Goal: Contribute content: Contribute content

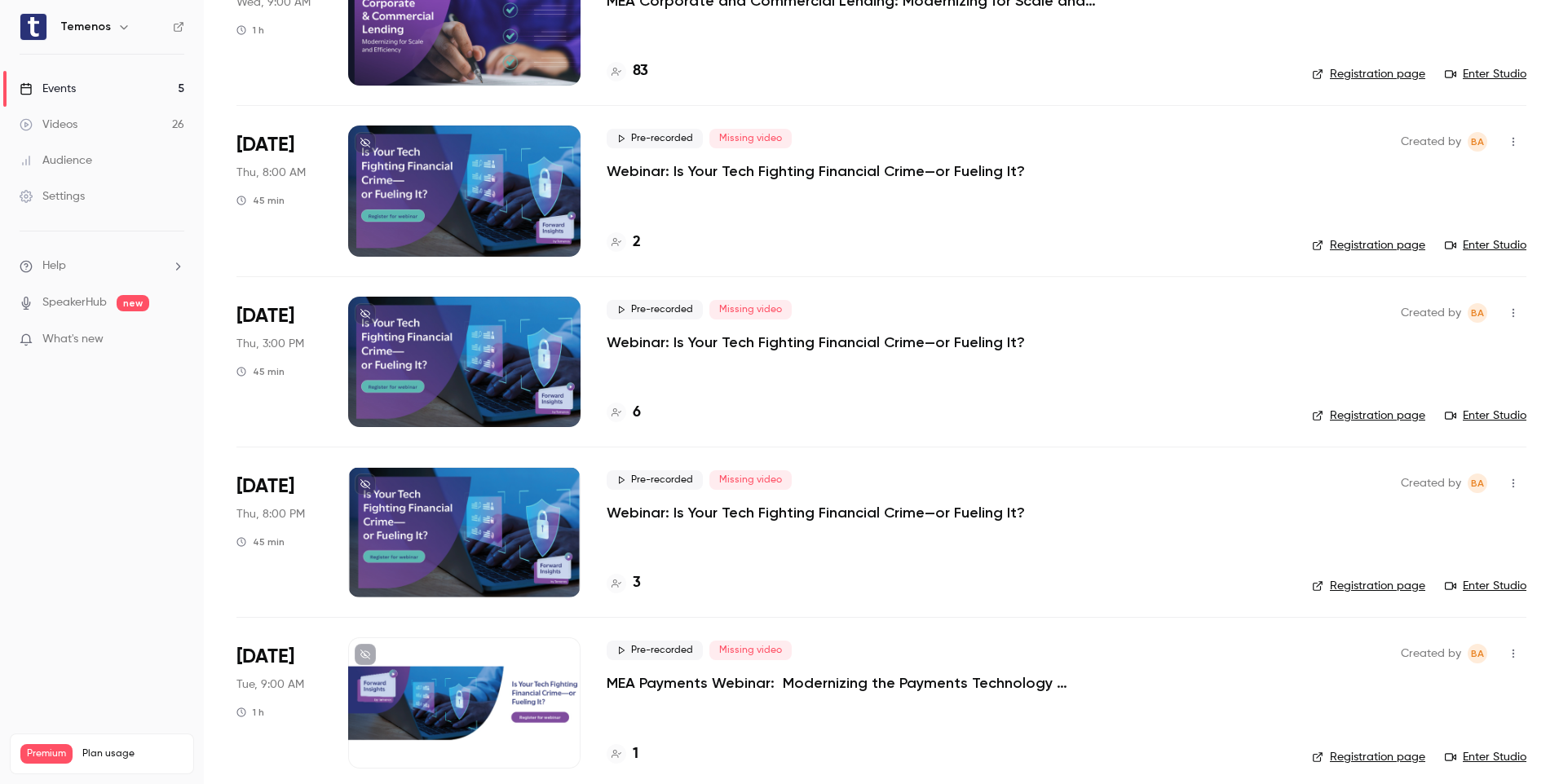
scroll to position [199, 0]
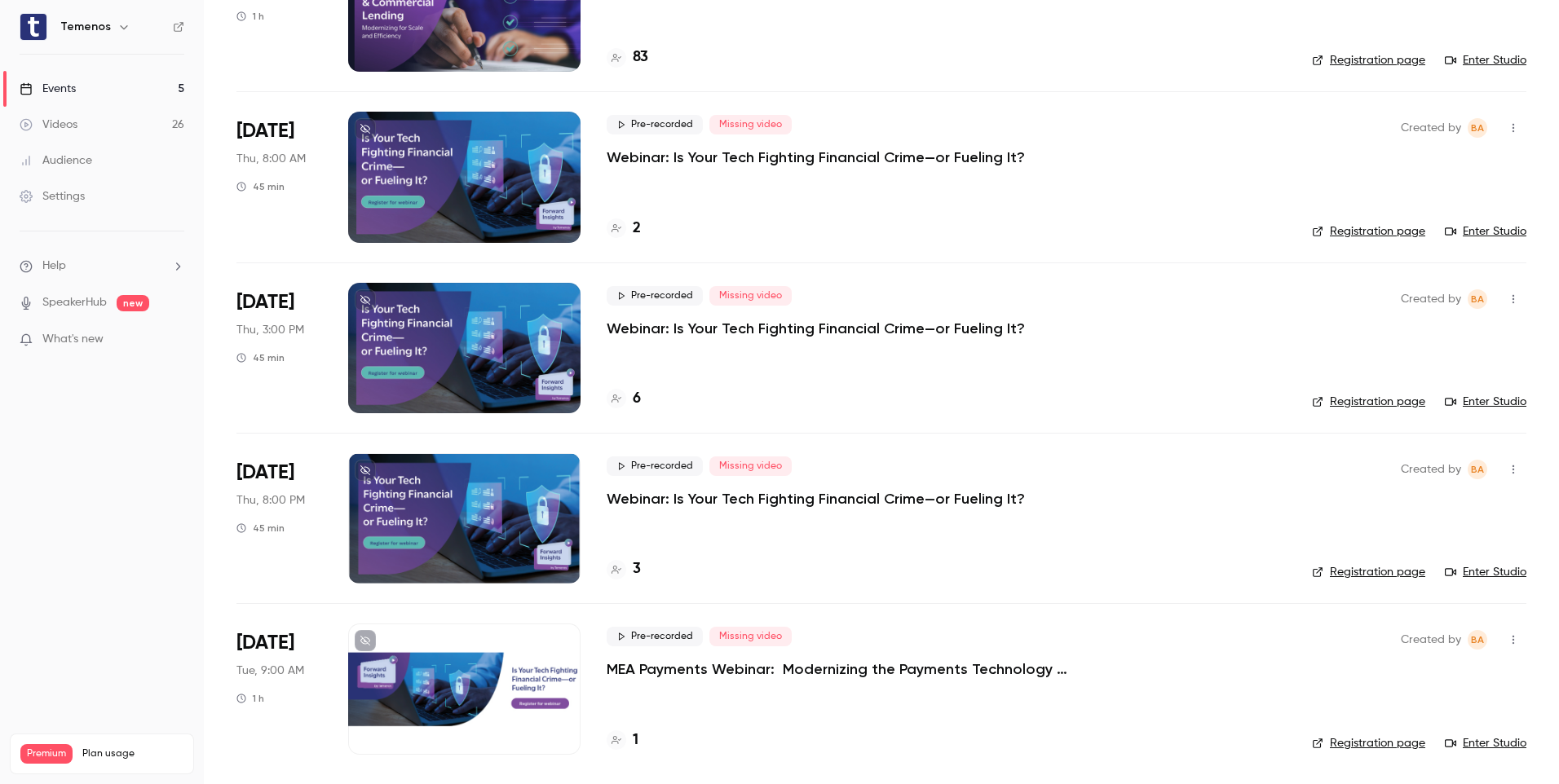
click at [487, 659] on div at bounding box center [464, 688] width 233 height 130
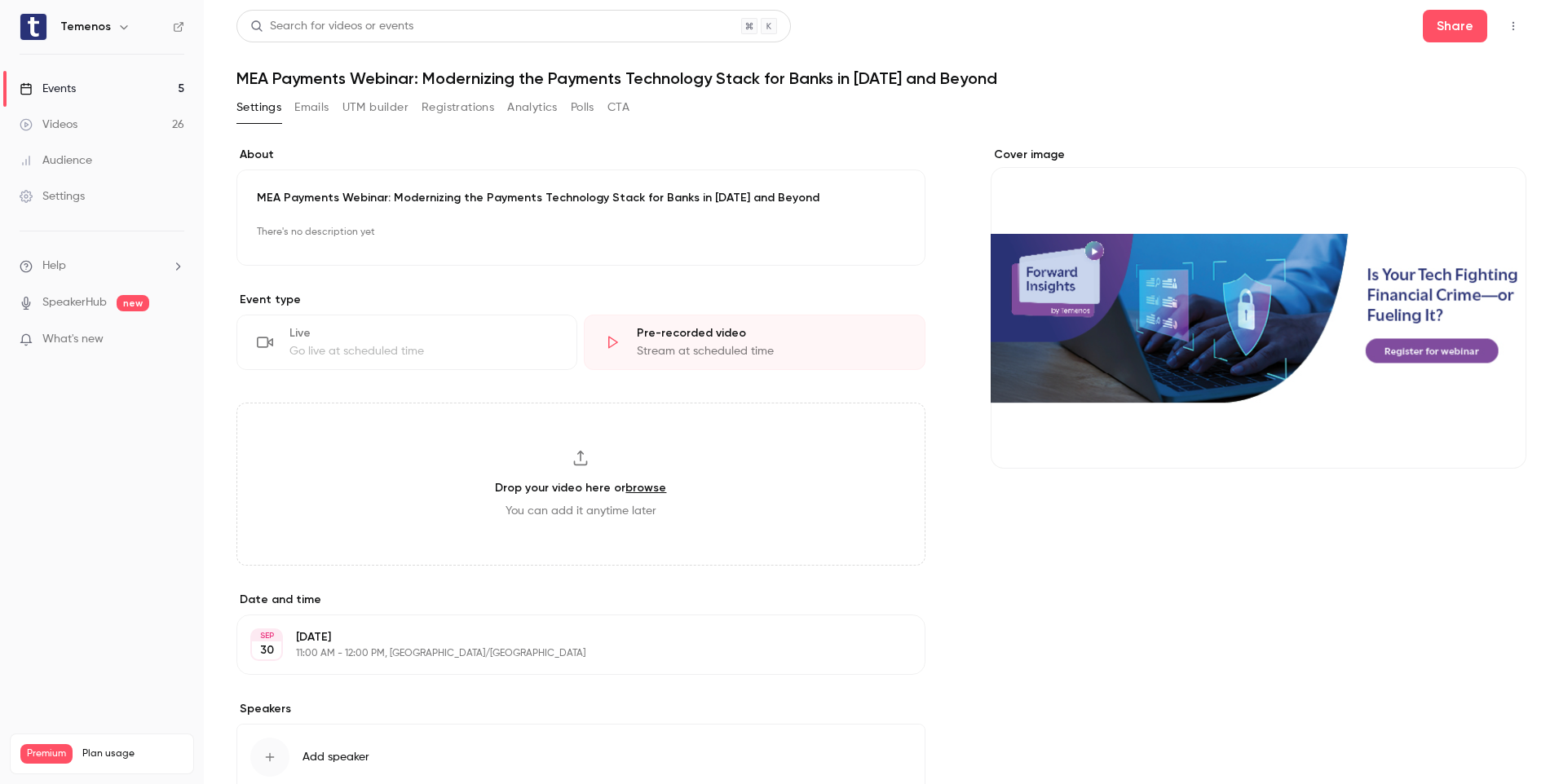
click at [112, 88] on link "Events 5" at bounding box center [102, 89] width 203 height 36
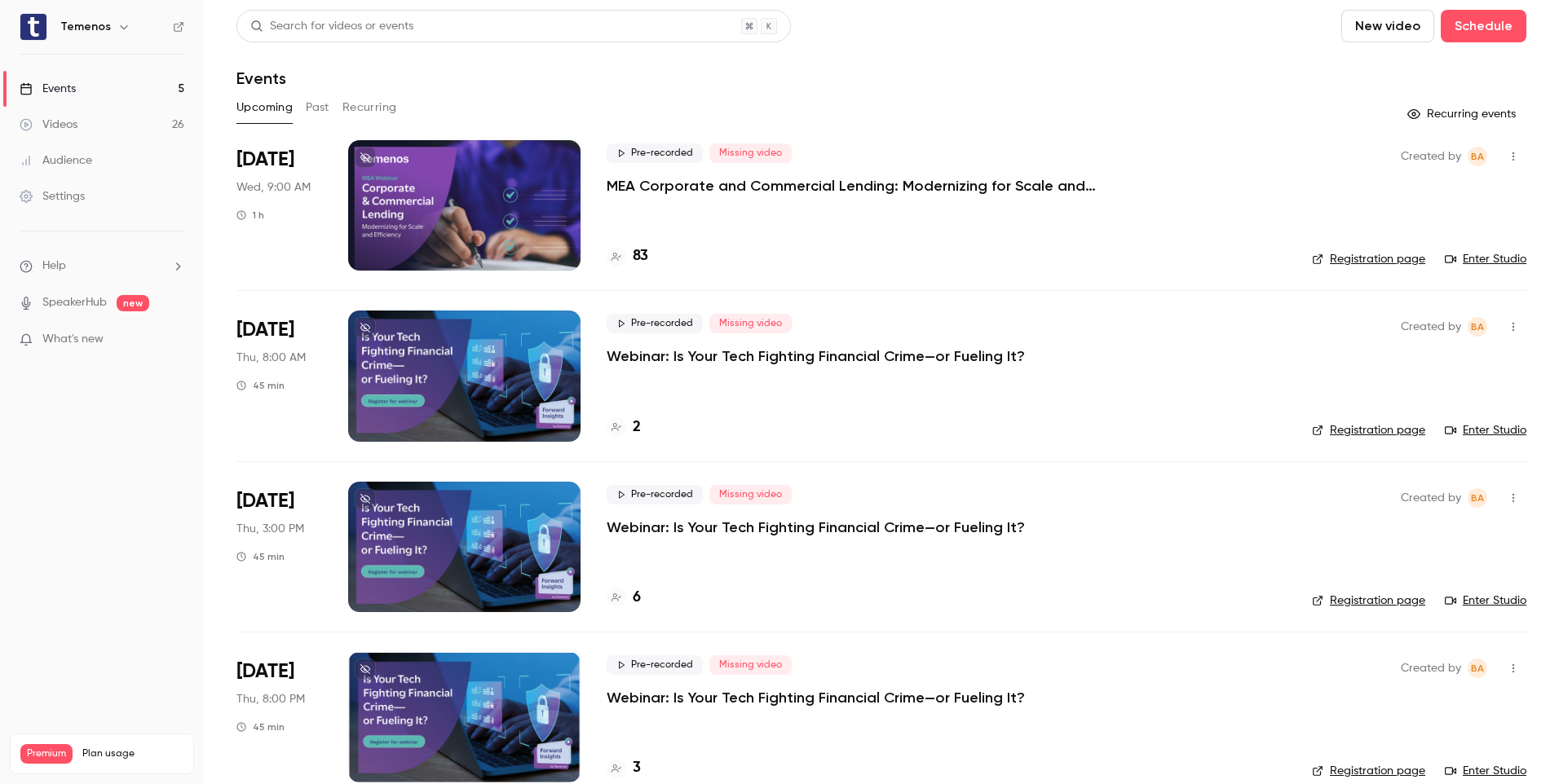
click at [78, 124] on link "Videos 26" at bounding box center [102, 124] width 203 height 36
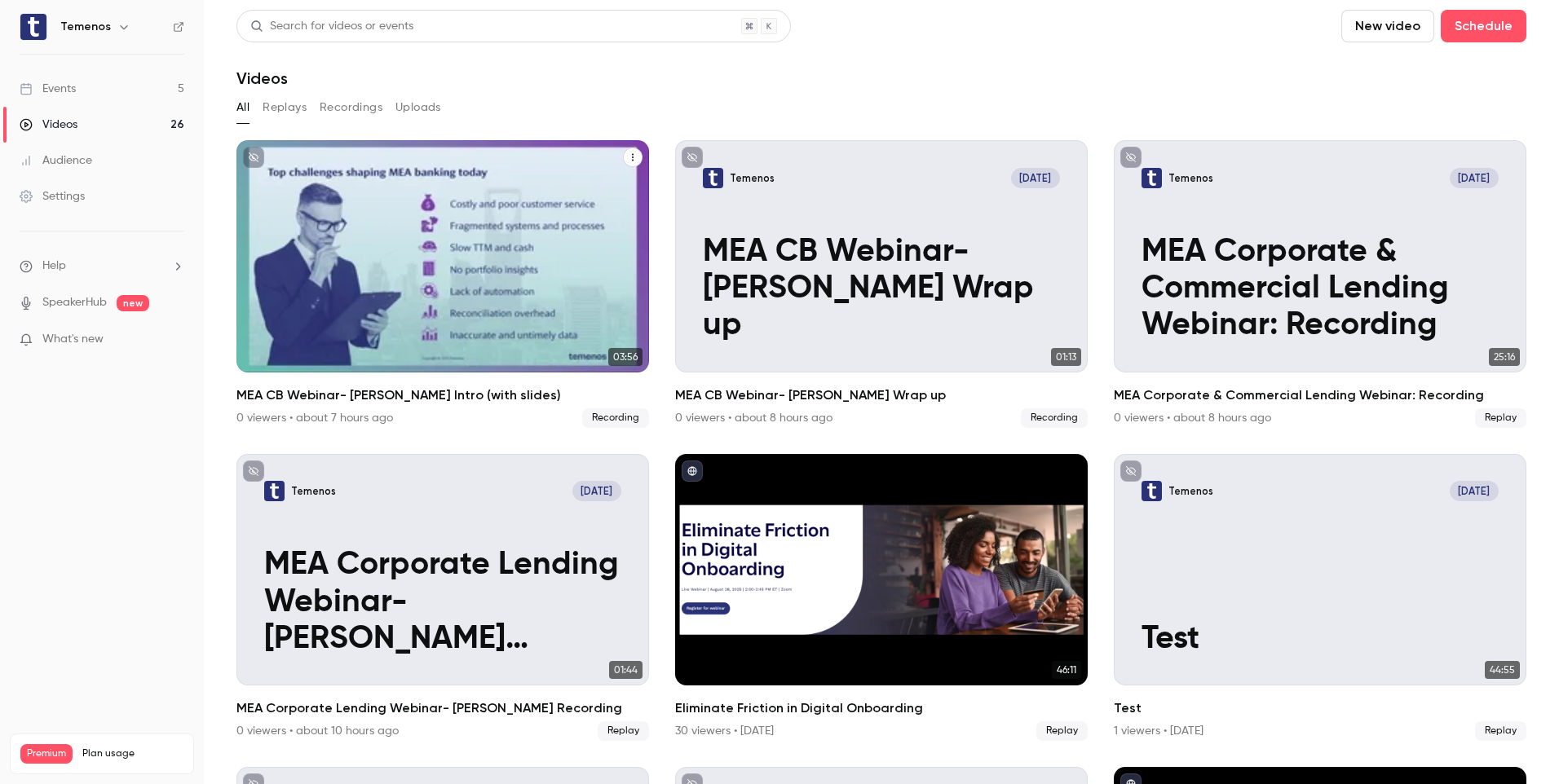
click at [468, 289] on p "MEA CB Webinar- [PERSON_NAME] Intro (with slides)" at bounding box center [443, 289] width 357 height 111
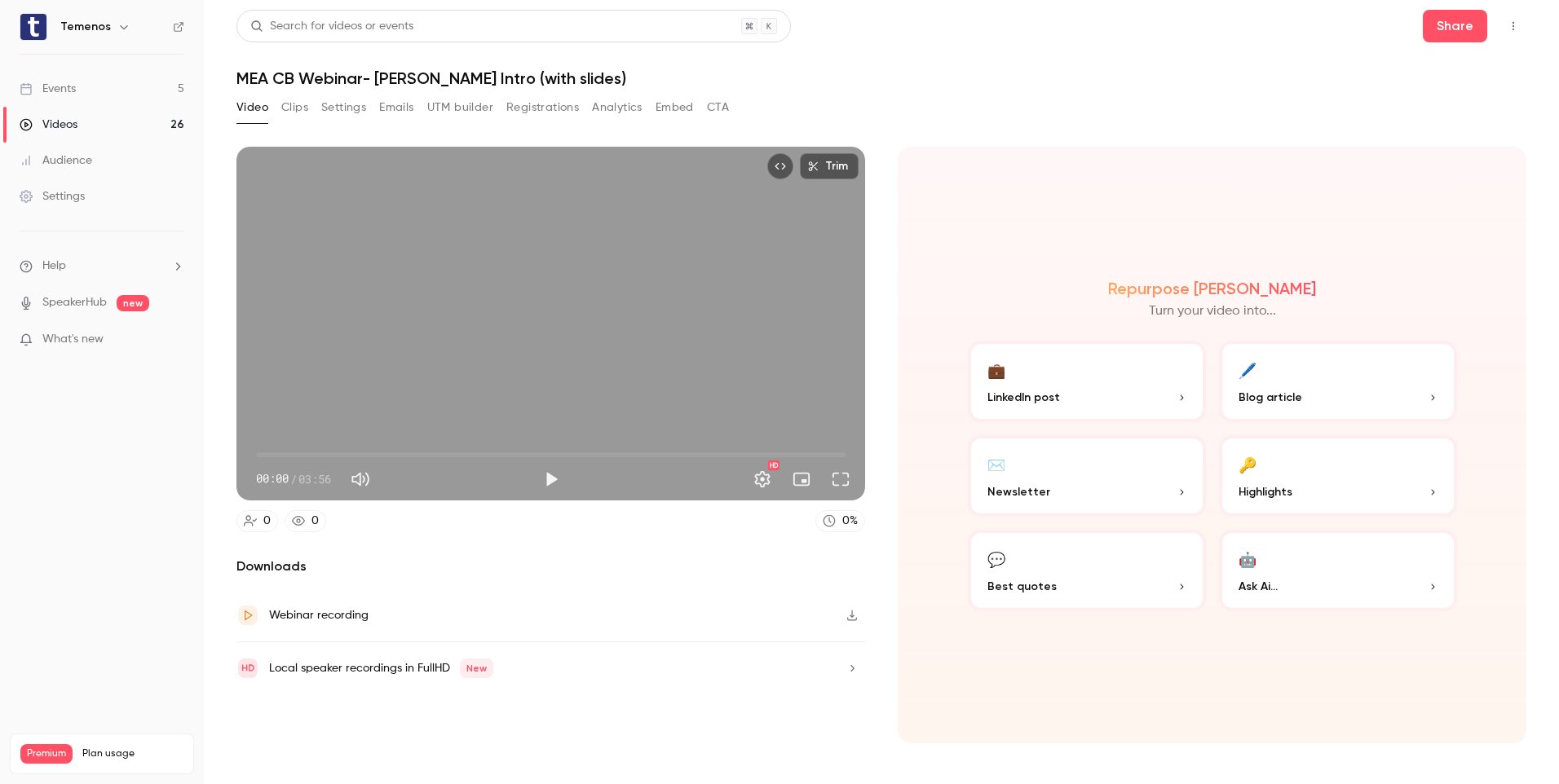
click at [554, 475] on button "Play" at bounding box center [551, 479] width 32 height 32
type input "*"
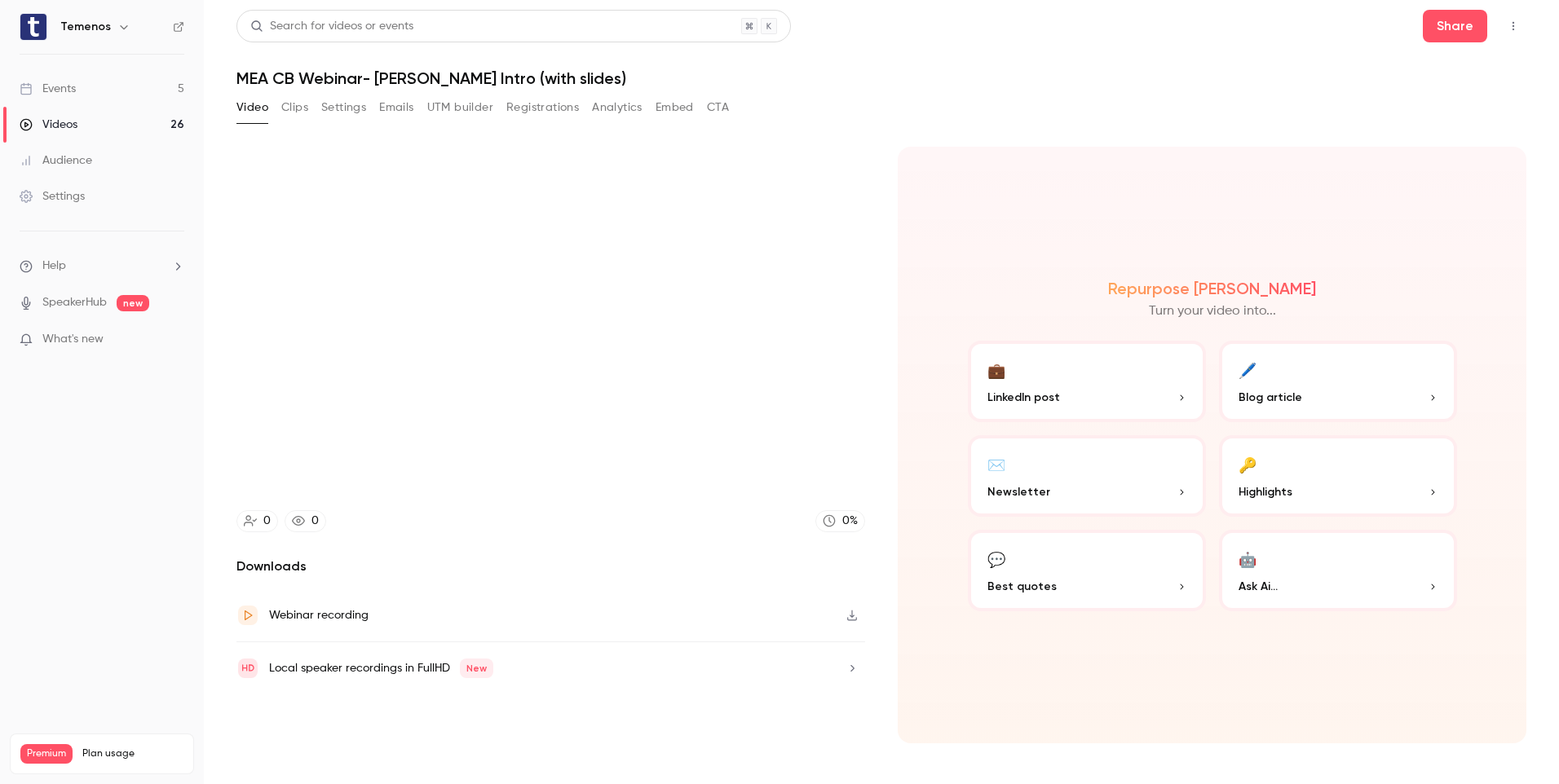
click at [857, 622] on button "button" at bounding box center [852, 615] width 26 height 26
click at [841, 615] on button "button" at bounding box center [852, 615] width 26 height 26
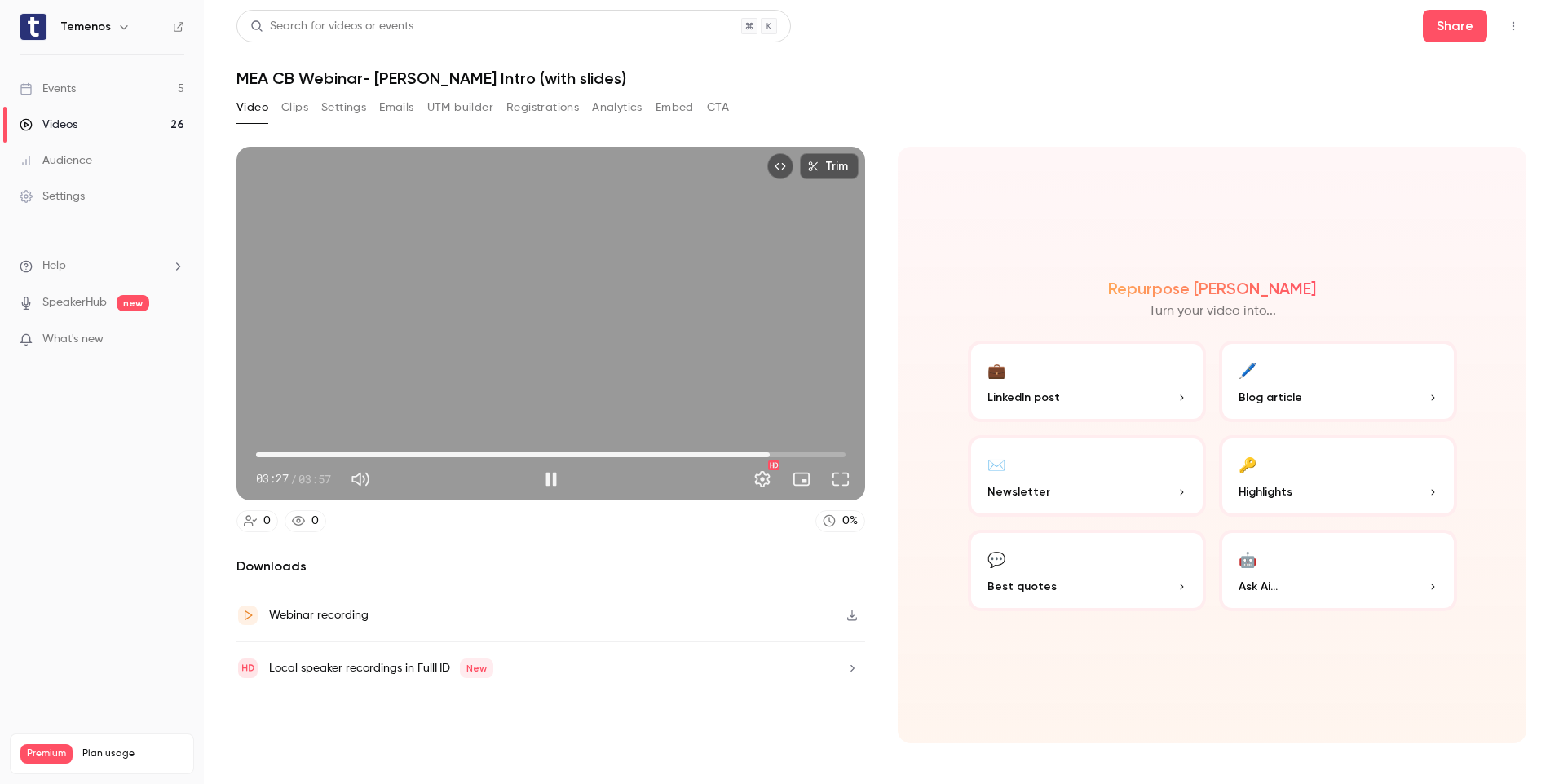
click at [543, 322] on div "Trim 03:27 03:27 / 03:57 HD" at bounding box center [550, 323] width 628 height 354
type input "*****"
click at [246, 116] on button "Video" at bounding box center [252, 107] width 31 height 26
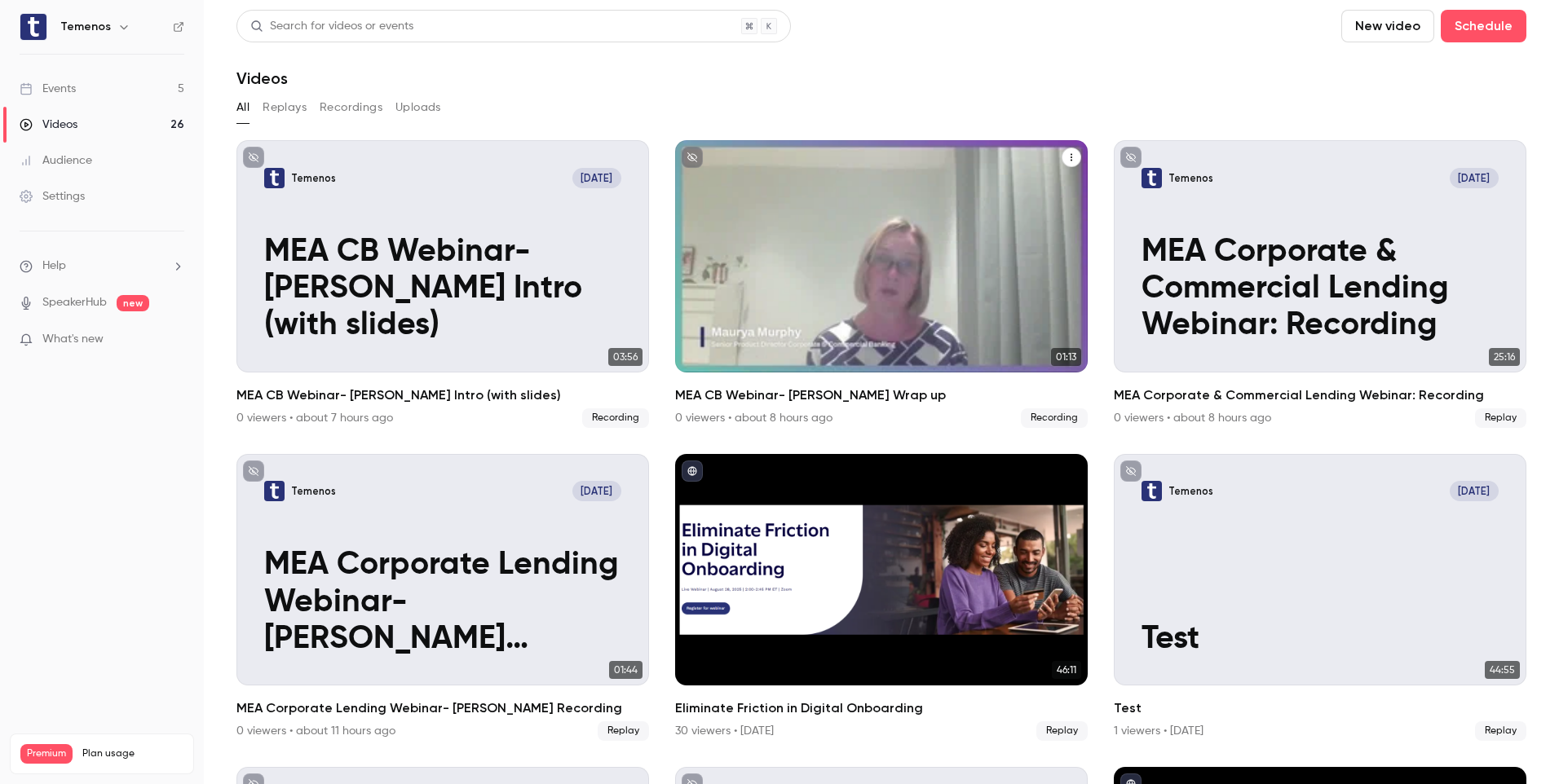
click at [897, 256] on div "Temenos [DATE] MEA CB Webinar- [PERSON_NAME] Wrap up" at bounding box center [881, 257] width 413 height 233
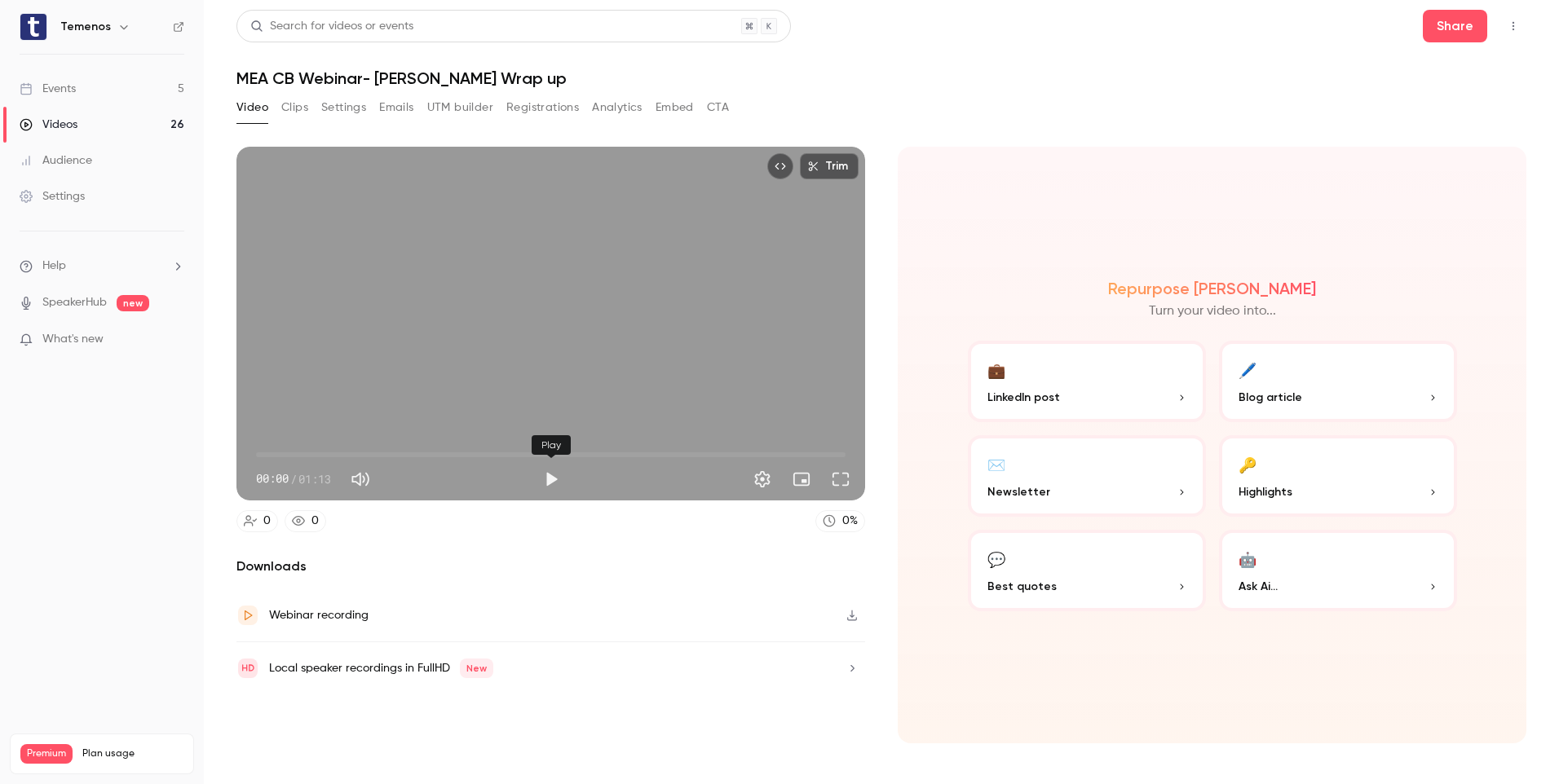
click at [554, 483] on button "Play" at bounding box center [551, 479] width 32 height 32
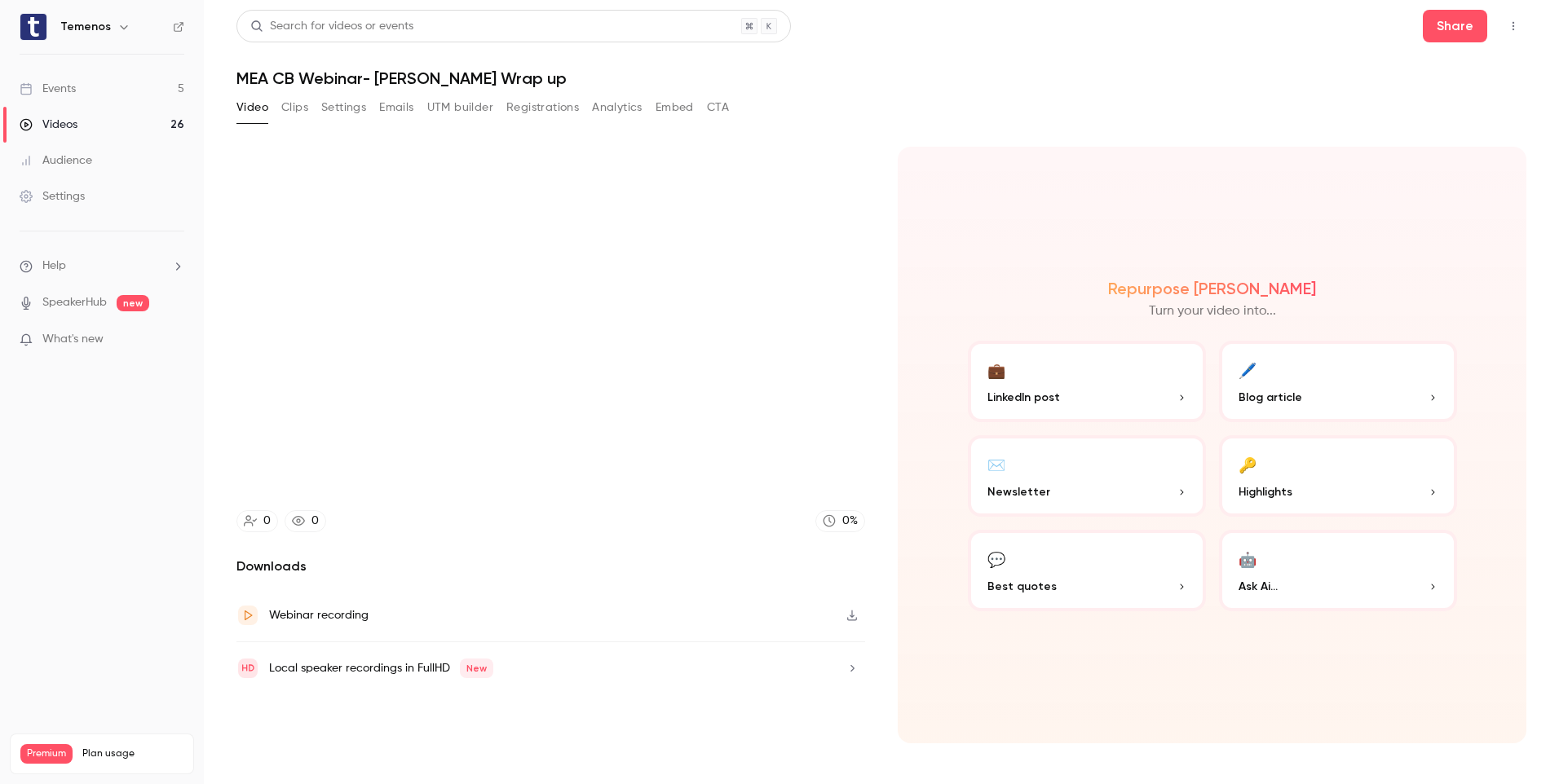
click at [854, 607] on button "button" at bounding box center [852, 615] width 26 height 26
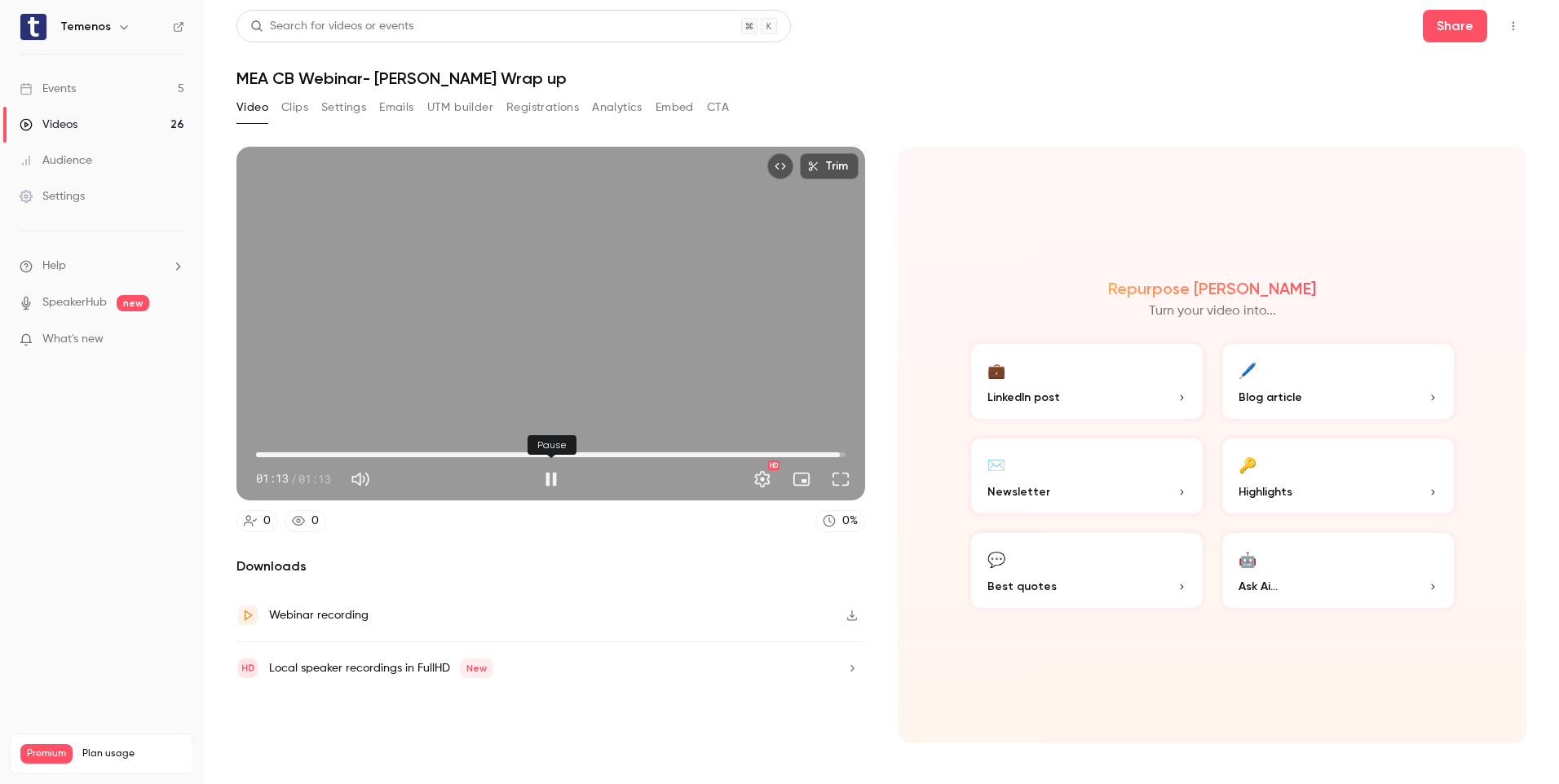
click at [544, 468] on button "Pause" at bounding box center [551, 479] width 32 height 32
type input "****"
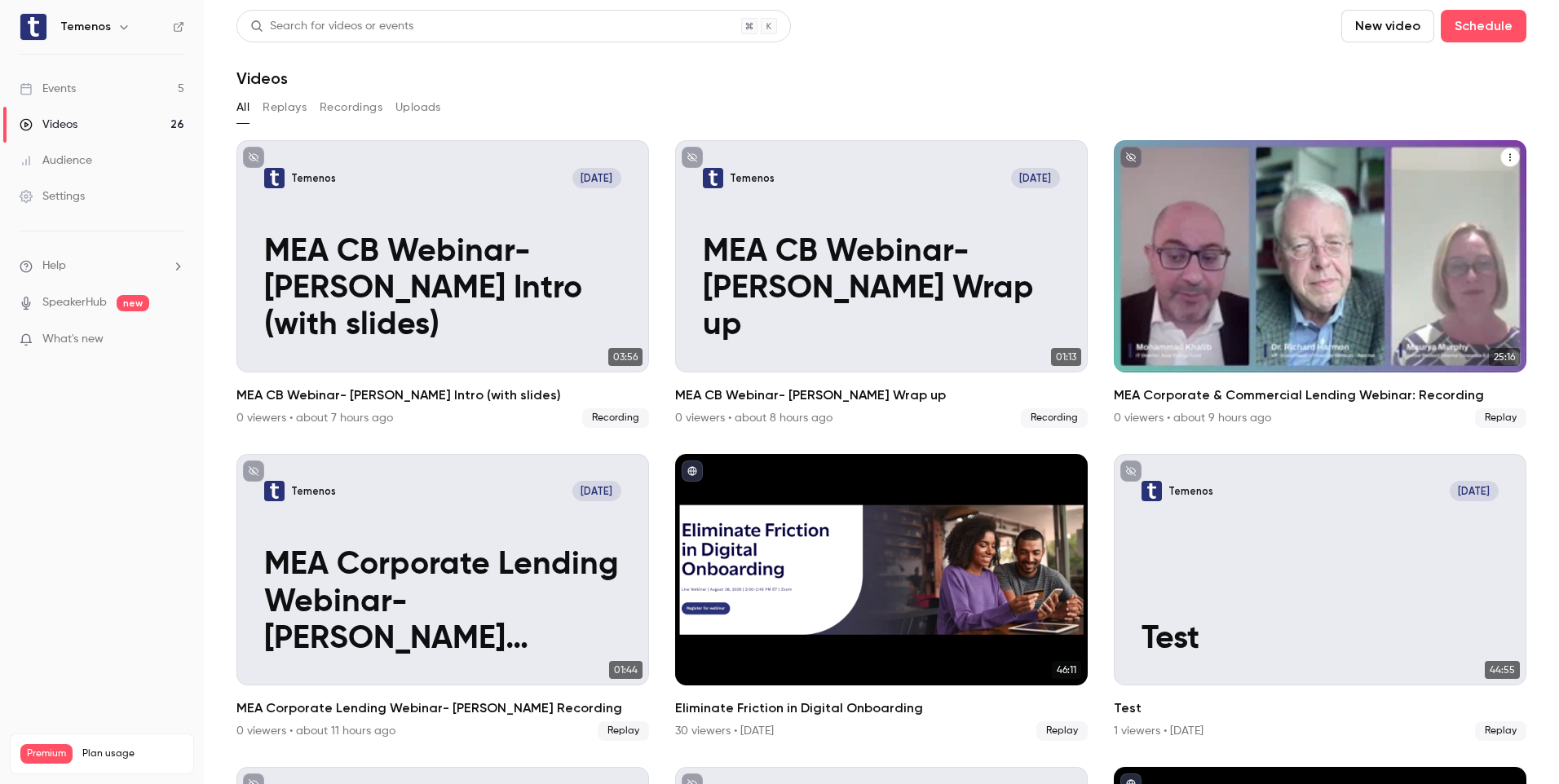
click at [1434, 319] on p "MEA Corporate & Commercial Lending Webinar: Recording" at bounding box center [1320, 289] width 357 height 111
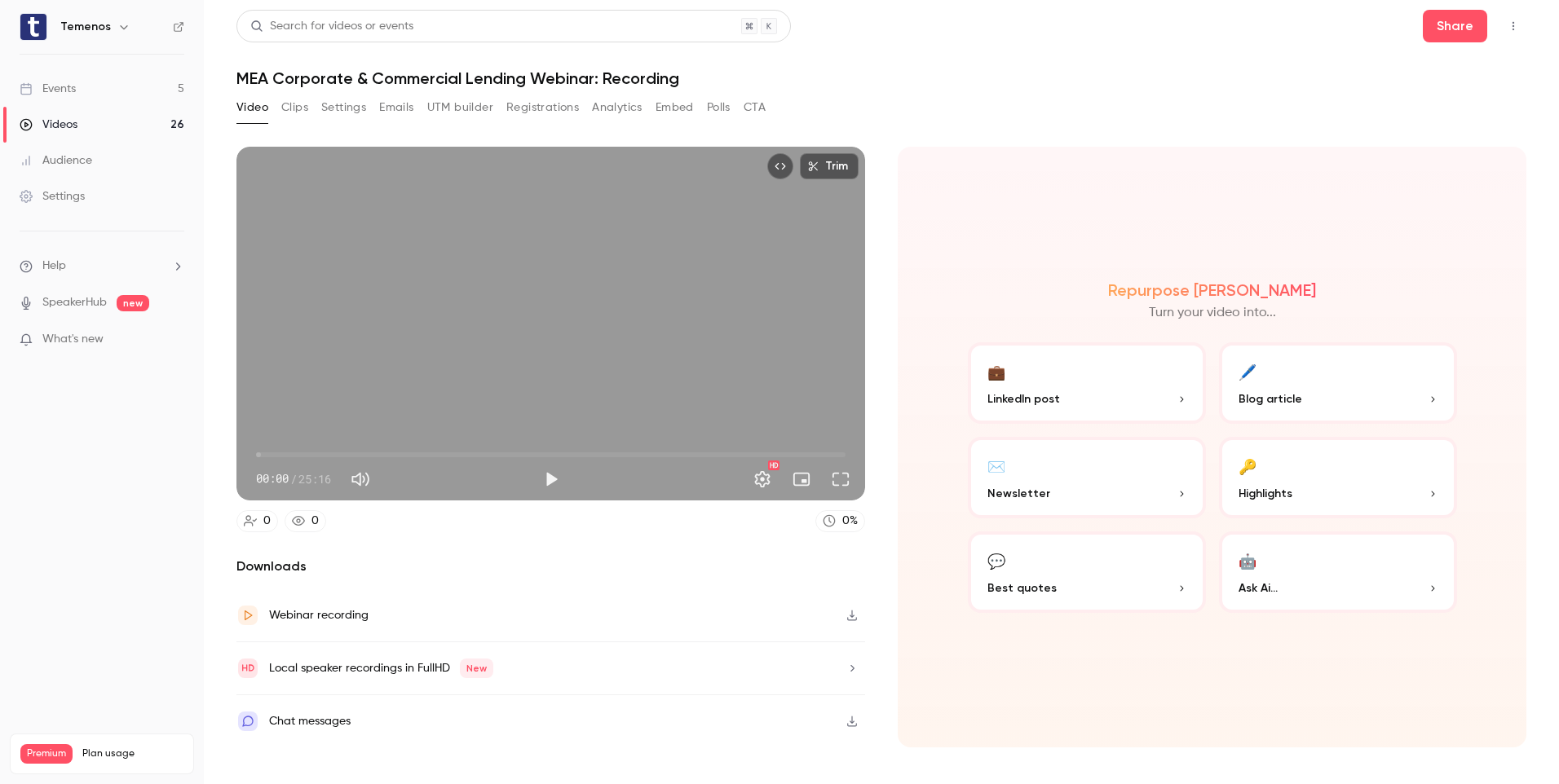
click at [554, 482] on button "Play" at bounding box center [551, 479] width 32 height 32
click at [553, 482] on button "Pause" at bounding box center [551, 479] width 32 height 32
type input "****"
click at [849, 620] on icon "button" at bounding box center [852, 615] width 10 height 10
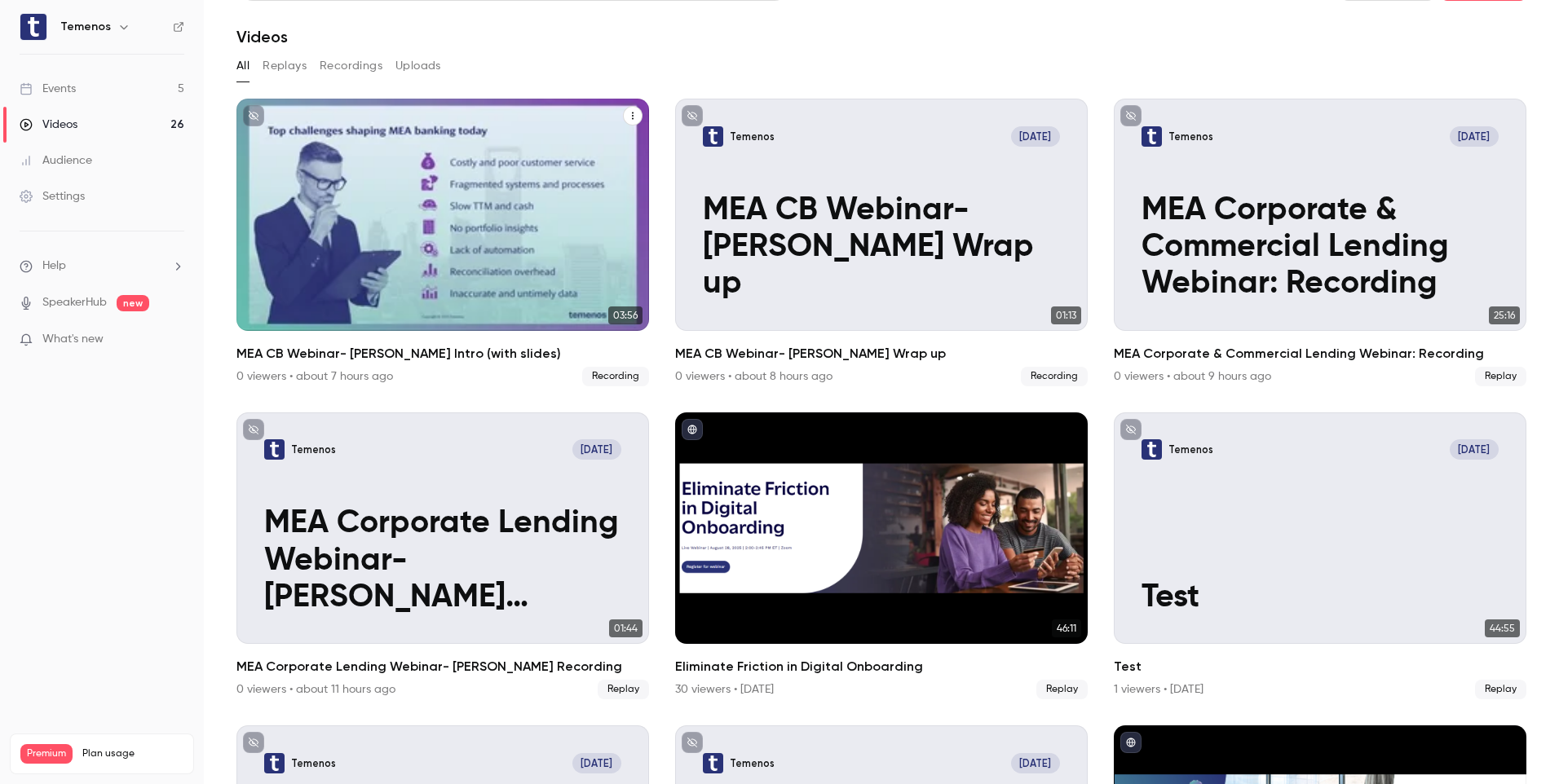
scroll to position [82, 0]
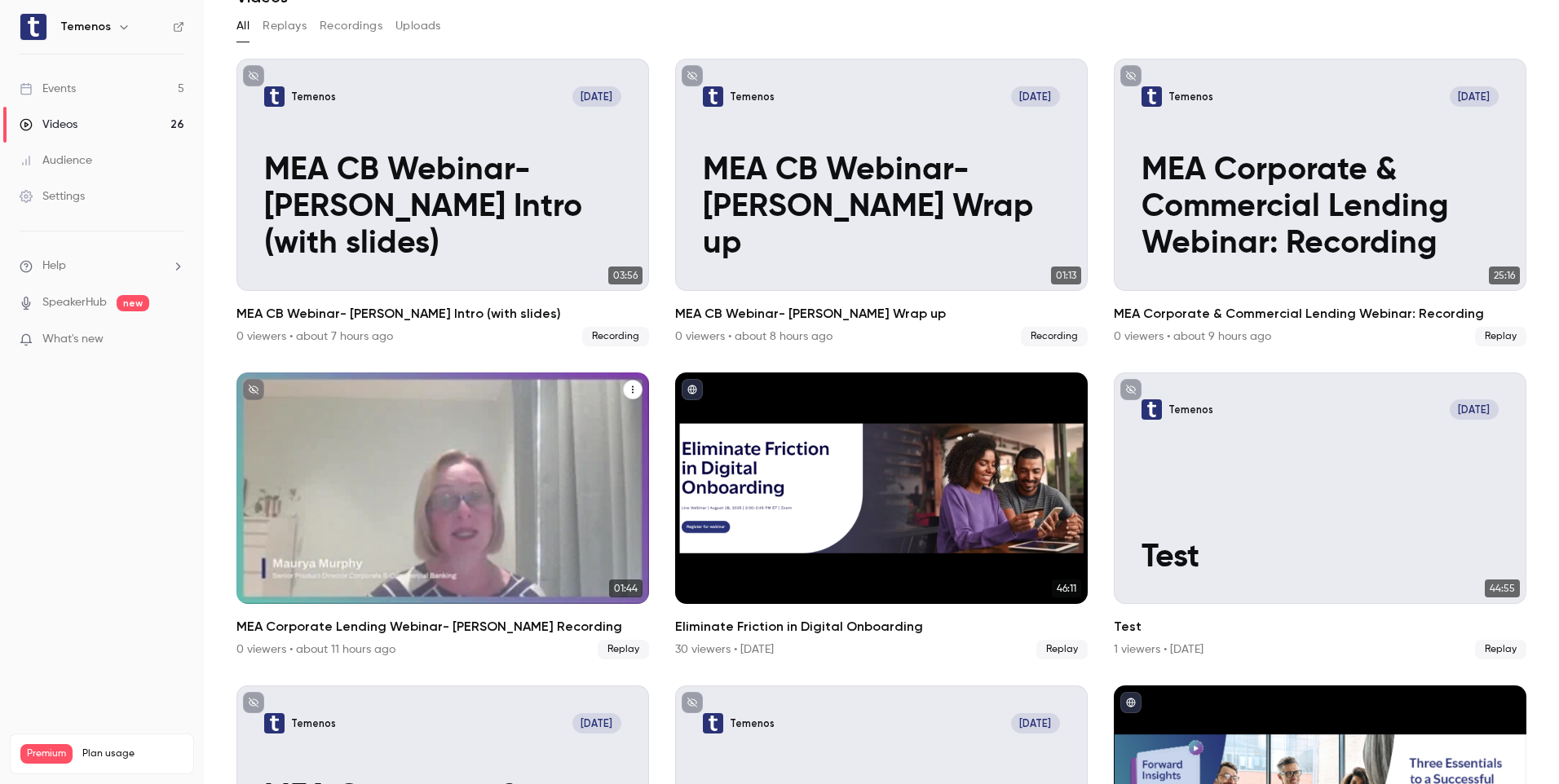
click at [484, 493] on p "MEA Corporate Lending Webinar- [PERSON_NAME] Recording" at bounding box center [443, 521] width 357 height 111
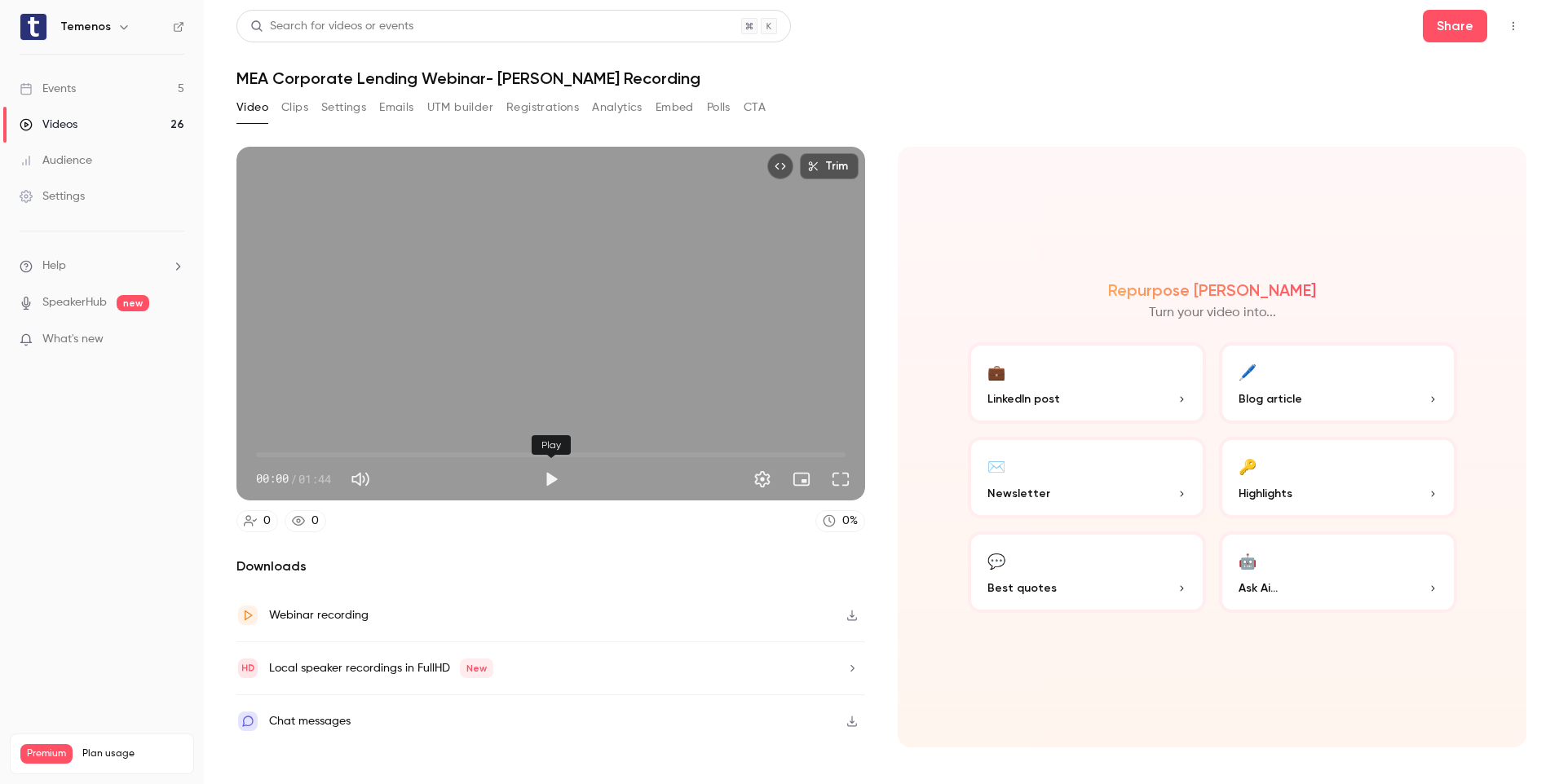
click at [554, 493] on button "Play" at bounding box center [551, 479] width 32 height 32
click at [278, 456] on span "00:03" at bounding box center [275, 454] width 5 height 5
click at [298, 456] on span "00:07" at bounding box center [550, 454] width 589 height 26
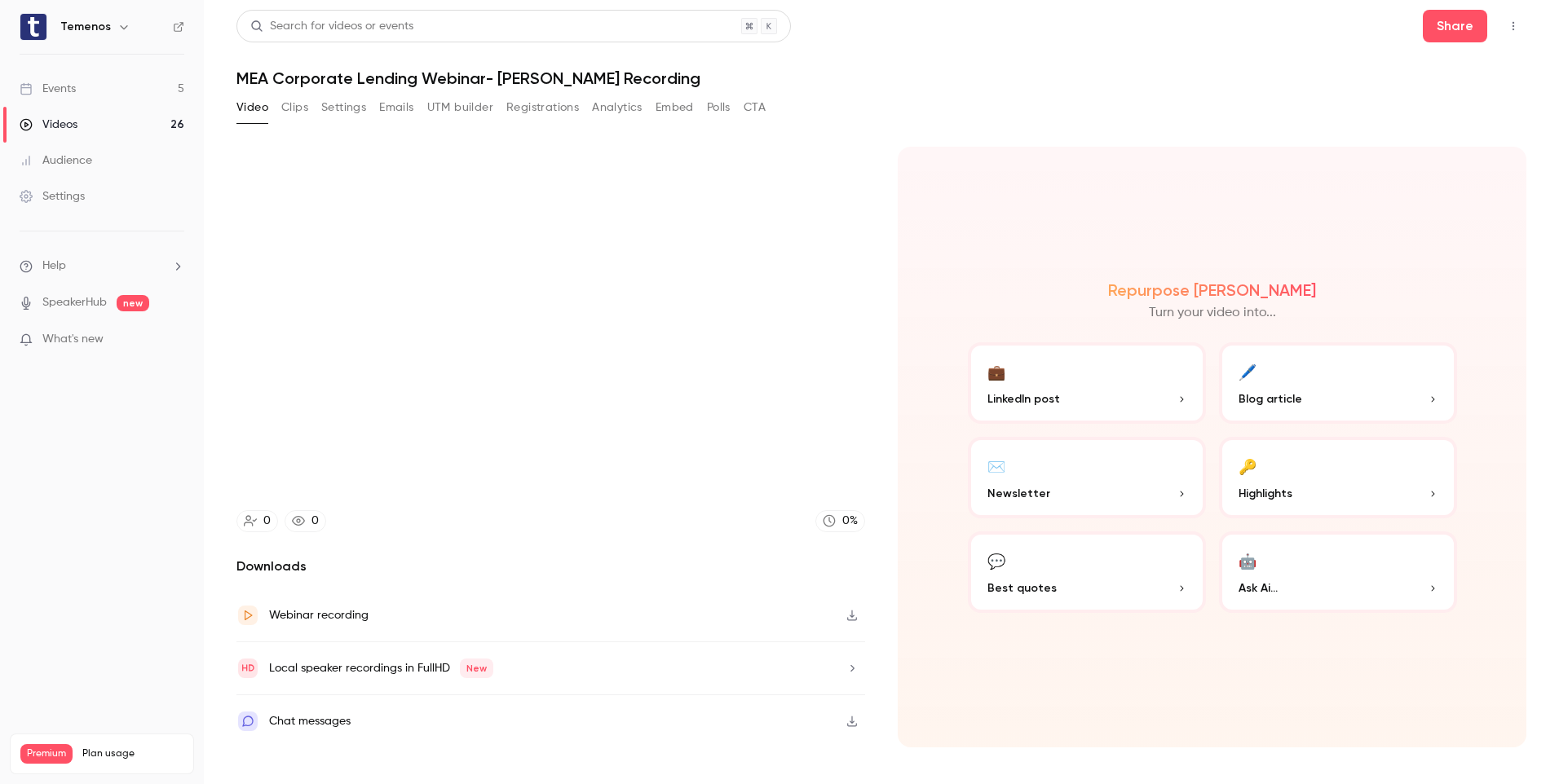
click at [845, 612] on button "button" at bounding box center [852, 615] width 26 height 26
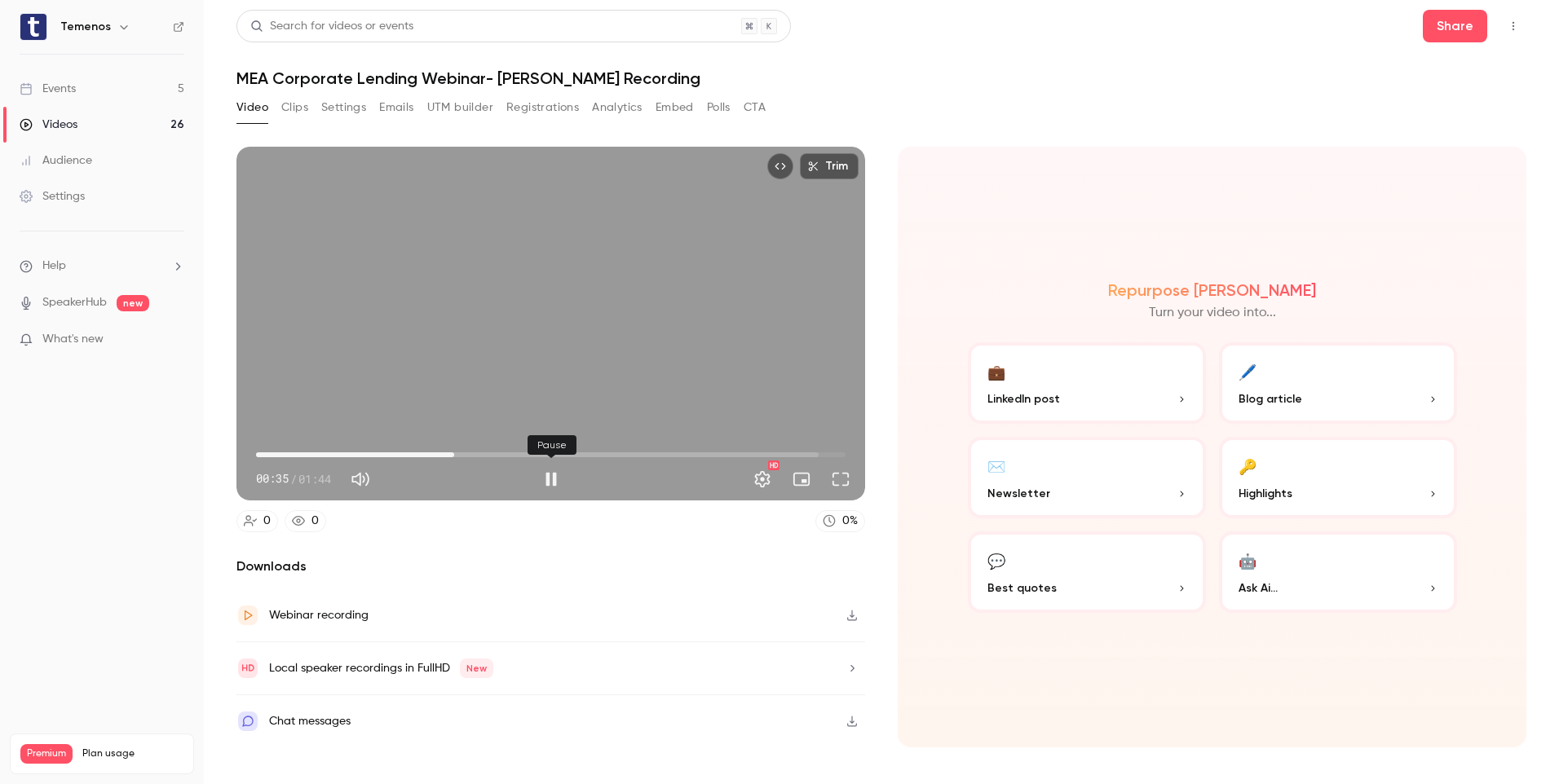
click at [551, 478] on button "Pause" at bounding box center [551, 479] width 32 height 32
type input "****"
click at [74, 91] on div "Events" at bounding box center [48, 88] width 56 height 16
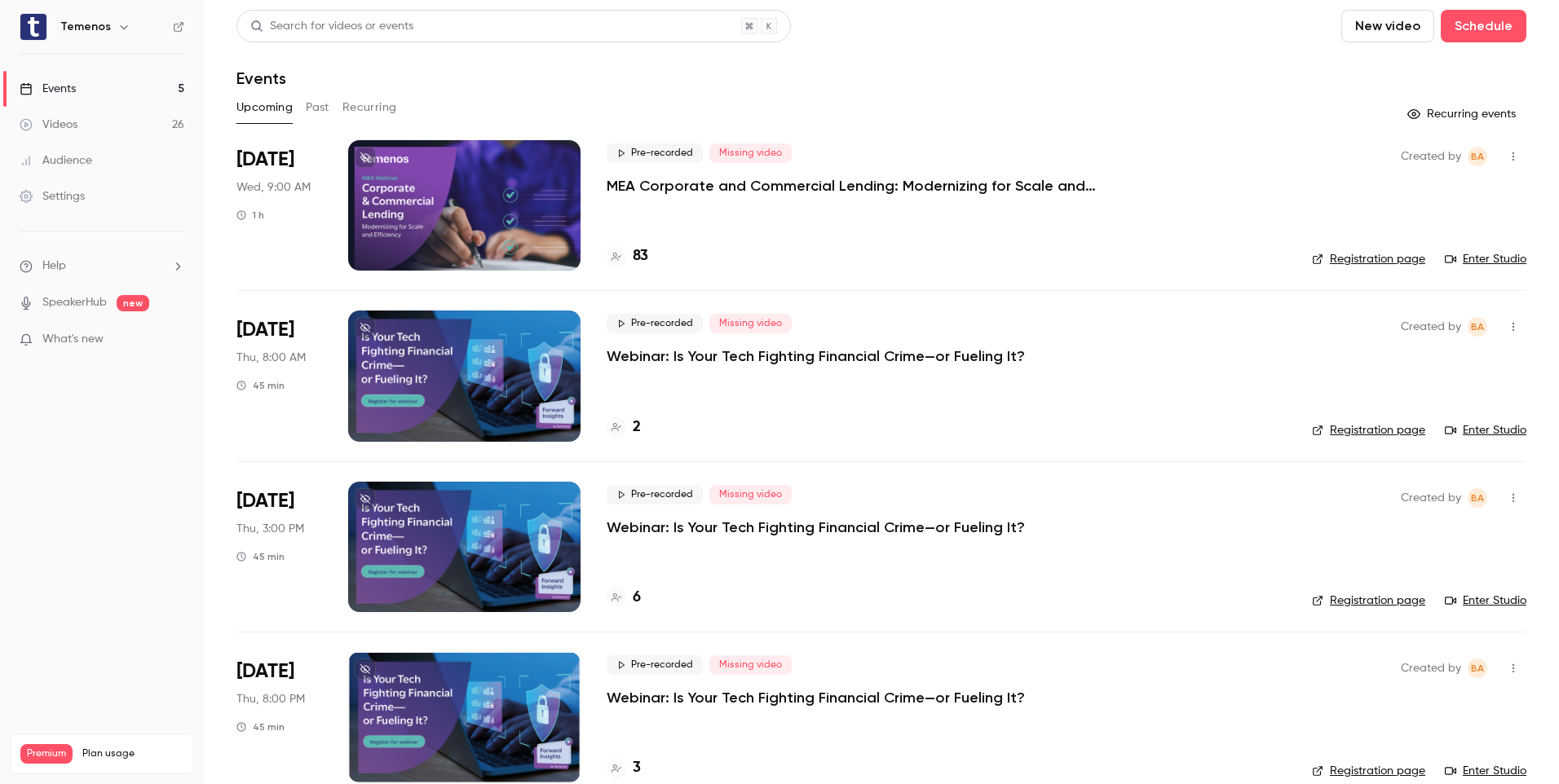
click at [1363, 28] on button "New video" at bounding box center [1388, 26] width 93 height 32
click at [1395, 74] on div "Record" at bounding box center [1435, 70] width 124 height 16
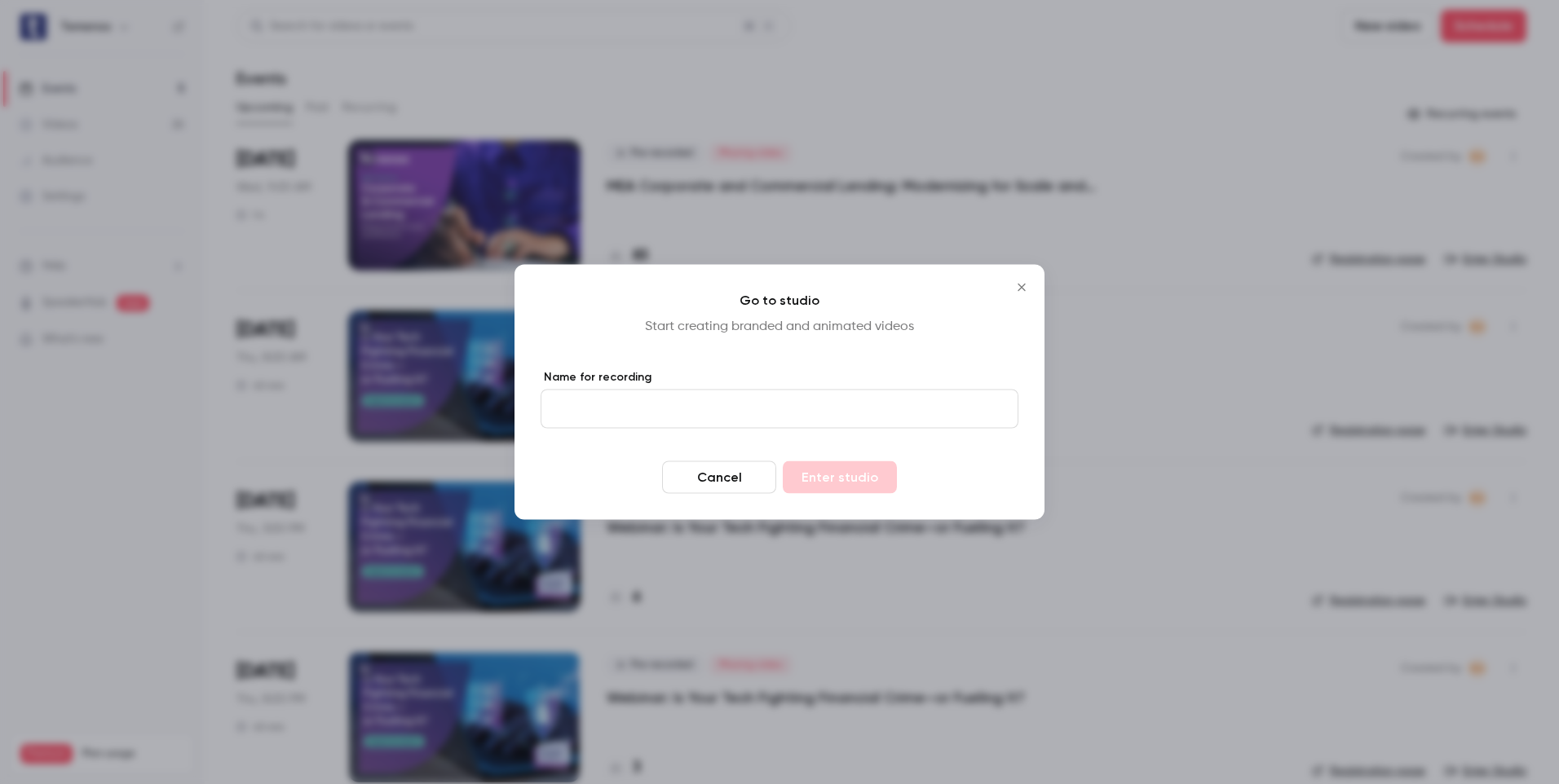
click at [782, 404] on input "Name for recording" at bounding box center [780, 409] width 478 height 39
type input "**********"
click at [841, 487] on button "Enter studio" at bounding box center [840, 478] width 114 height 32
